Goal: Task Accomplishment & Management: Manage account settings

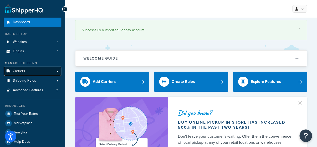
click at [25, 72] on link "Carriers" at bounding box center [33, 70] width 58 height 9
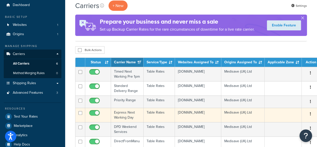
scroll to position [25, 0]
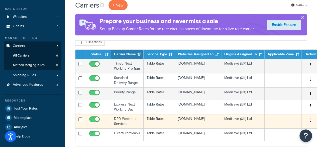
click at [95, 122] on input "checkbox" at bounding box center [95, 120] width 14 height 6
checkbox input "false"
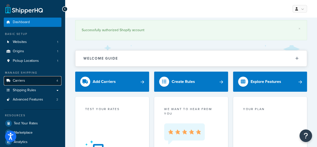
click at [24, 79] on span "Carriers" at bounding box center [19, 80] width 12 height 4
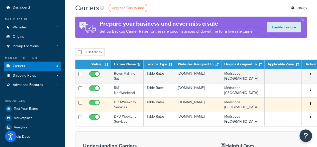
scroll to position [25, 0]
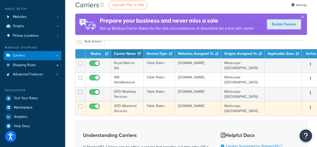
click at [95, 105] on input "checkbox" at bounding box center [95, 107] width 14 height 6
checkbox input "false"
